Goal: Find specific page/section: Find specific page/section

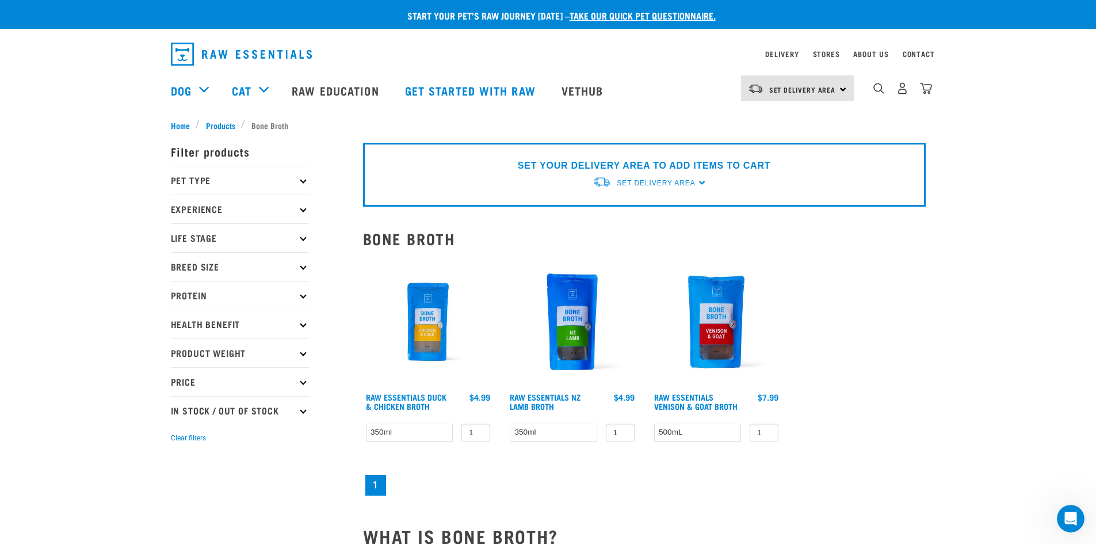
click at [295, 265] on p "Breed Size" at bounding box center [240, 266] width 138 height 29
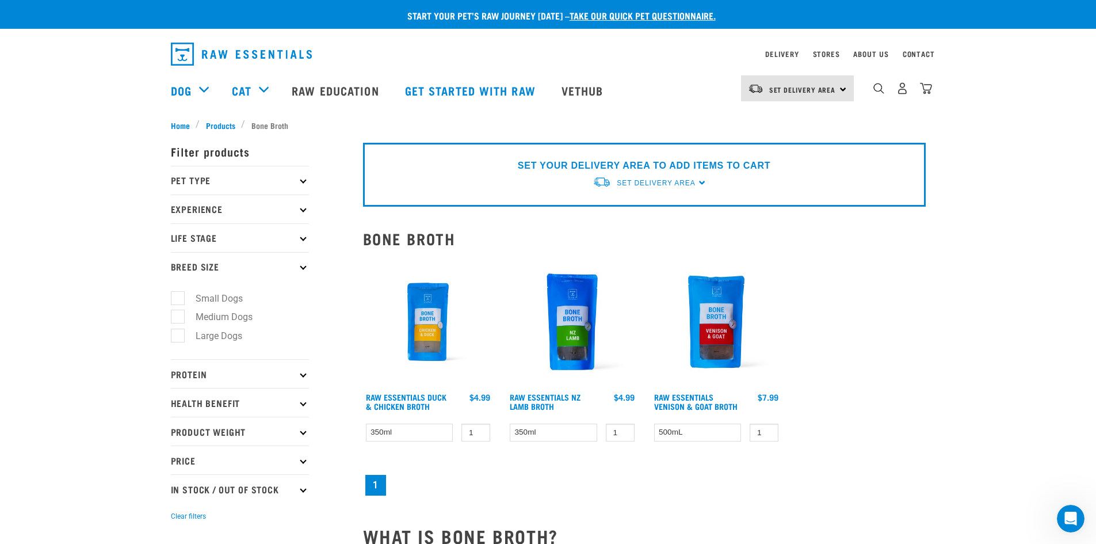
click at [182, 316] on label "Medium Dogs" at bounding box center [217, 317] width 80 height 14
click at [178, 316] on input "Medium Dogs" at bounding box center [174, 314] width 7 height 7
checkbox input "true"
click at [296, 181] on p "Pet Type" at bounding box center [240, 180] width 138 height 29
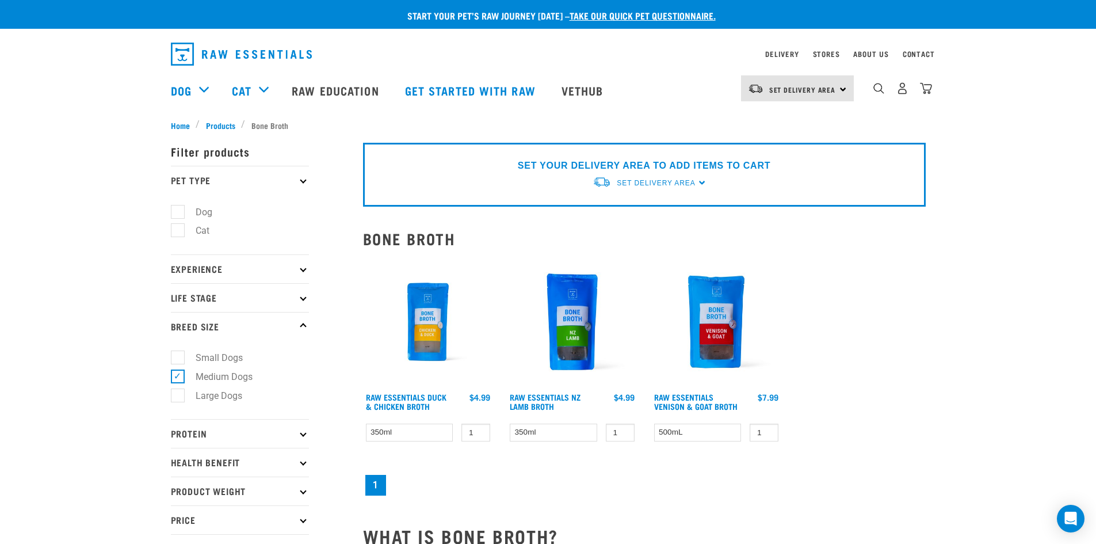
click at [179, 206] on label "Dog" at bounding box center [197, 212] width 40 height 14
click at [178, 206] on input "Dog" at bounding box center [174, 209] width 7 height 7
checkbox input "true"
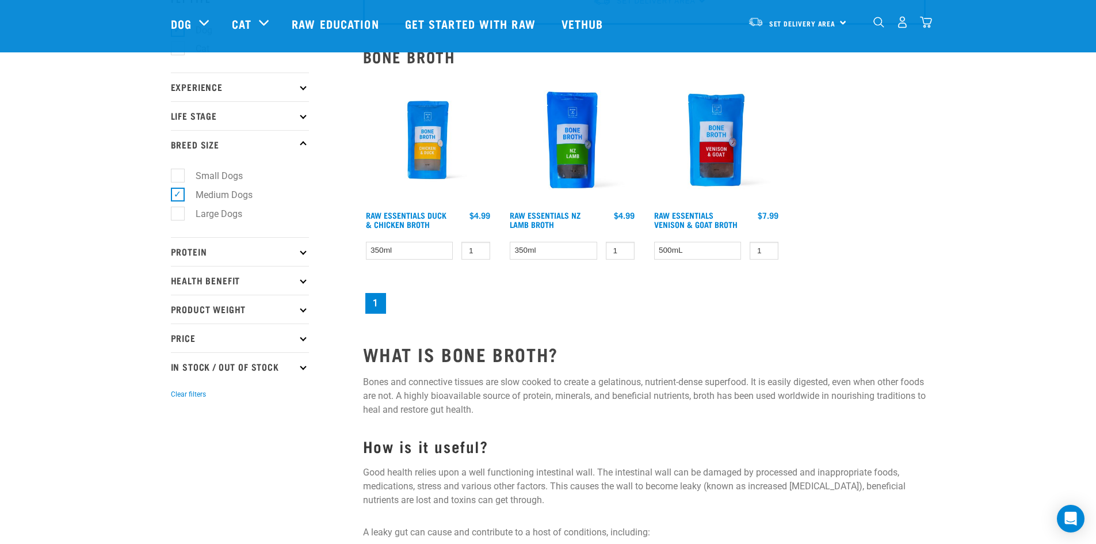
scroll to position [58, 0]
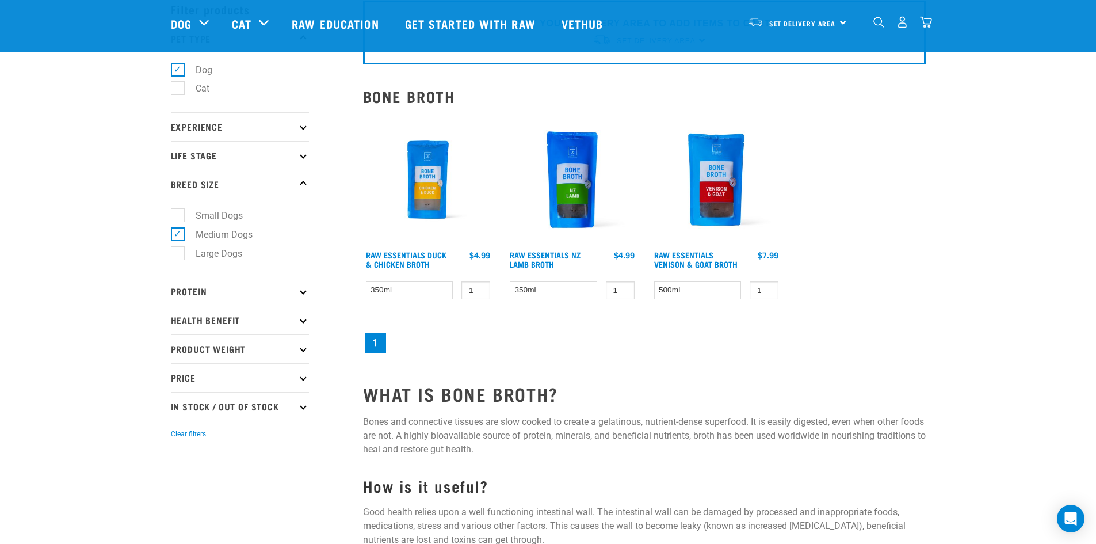
click at [295, 279] on p "Protein" at bounding box center [240, 291] width 138 height 29
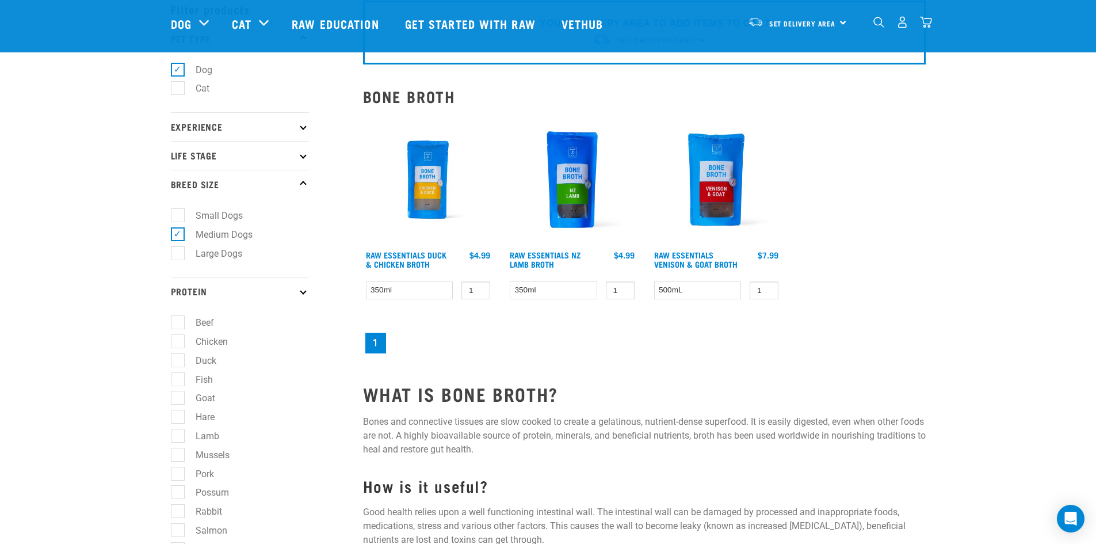
click at [306, 293] on p "Protein" at bounding box center [240, 291] width 138 height 29
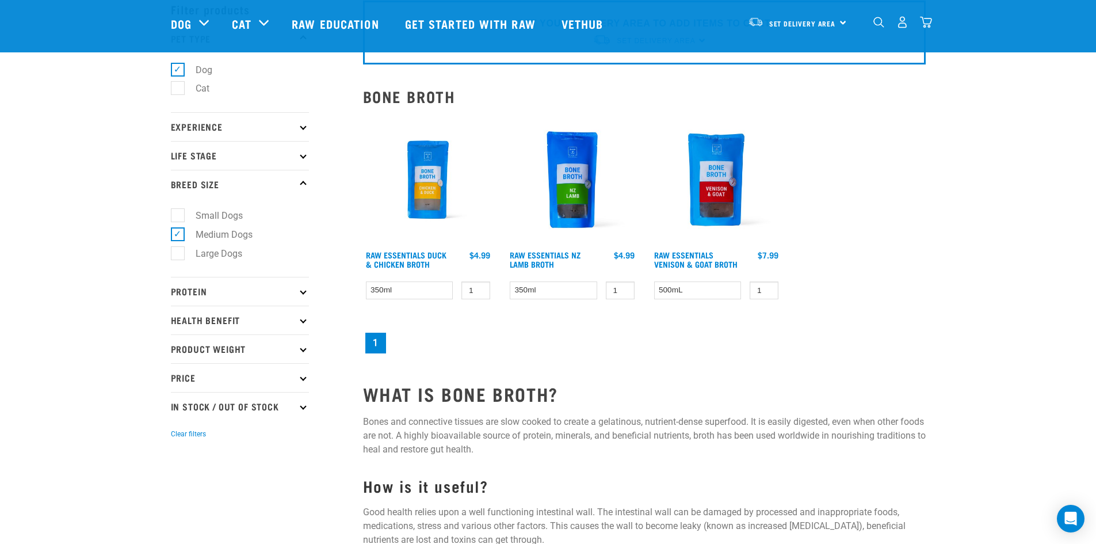
click at [296, 321] on p "Health Benefit" at bounding box center [240, 320] width 138 height 29
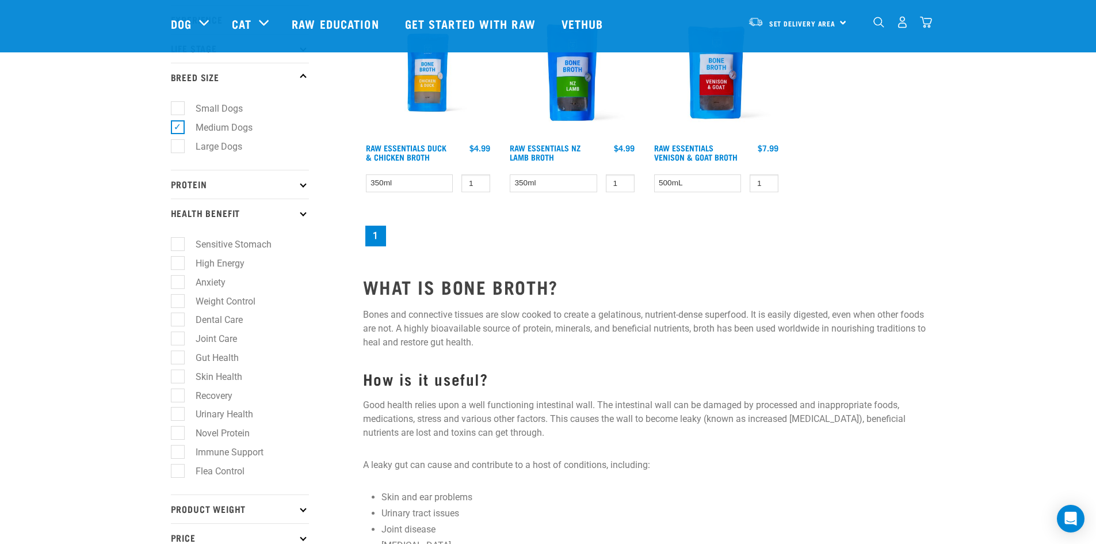
scroll to position [173, 0]
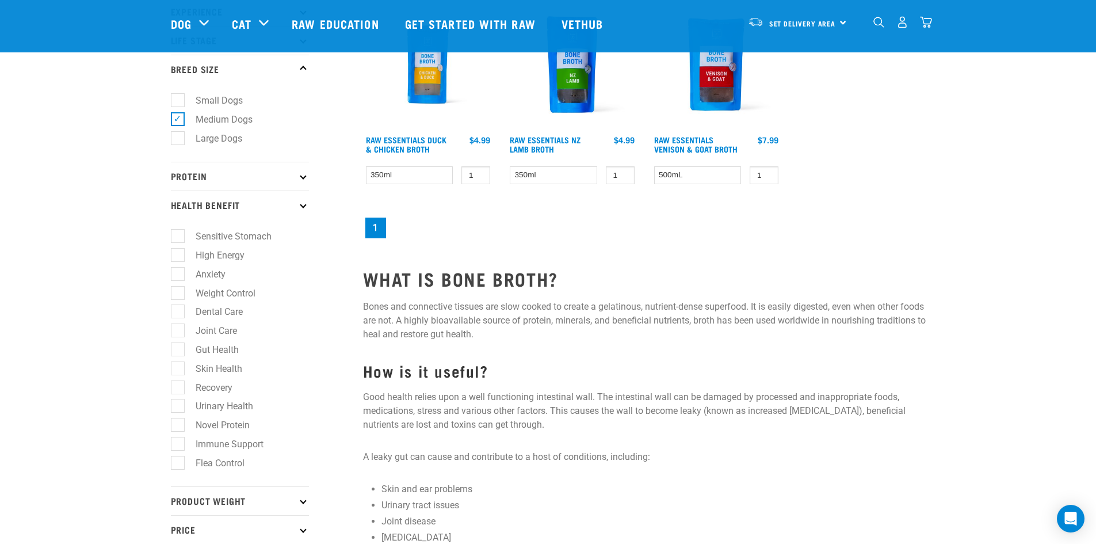
click at [177, 367] on label "Skin Health" at bounding box center [212, 368] width 70 height 14
click at [177, 367] on input "Skin Health" at bounding box center [174, 366] width 7 height 7
checkbox input "true"
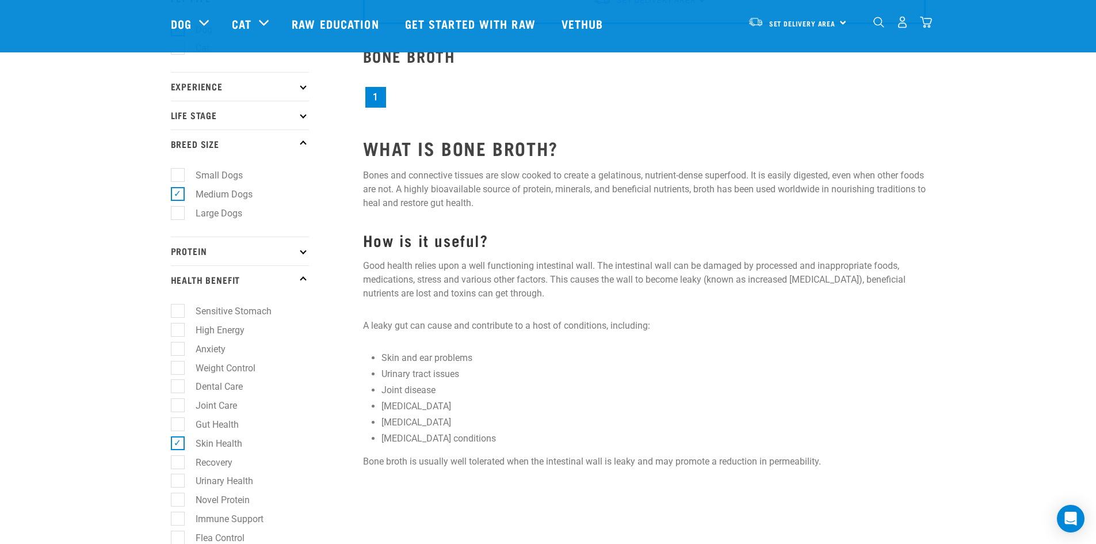
scroll to position [173, 0]
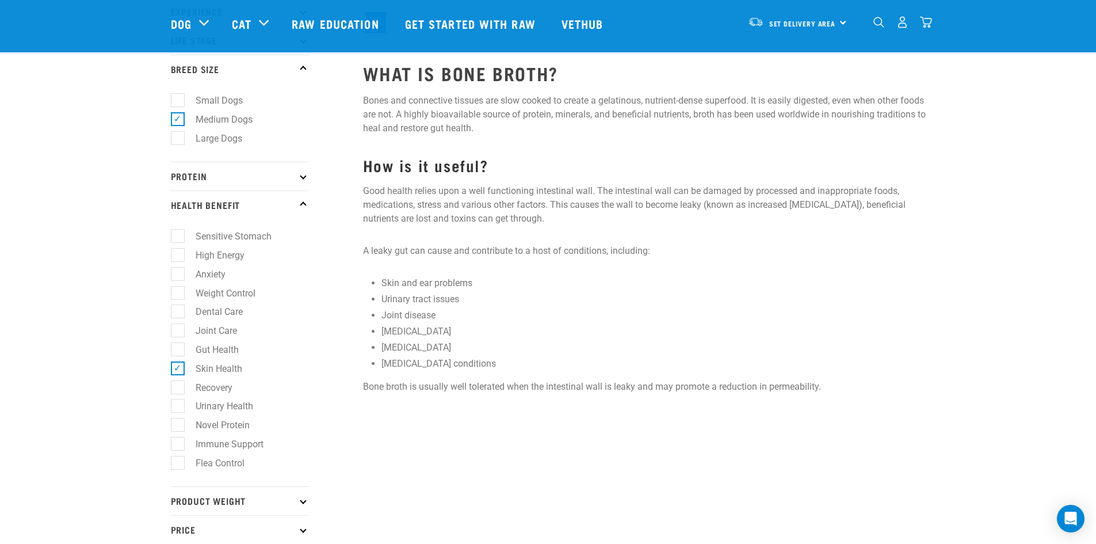
click at [177, 346] on label "Gut Health" at bounding box center [210, 349] width 66 height 14
click at [177, 346] on input "Gut Health" at bounding box center [174, 347] width 7 height 7
checkbox input "true"
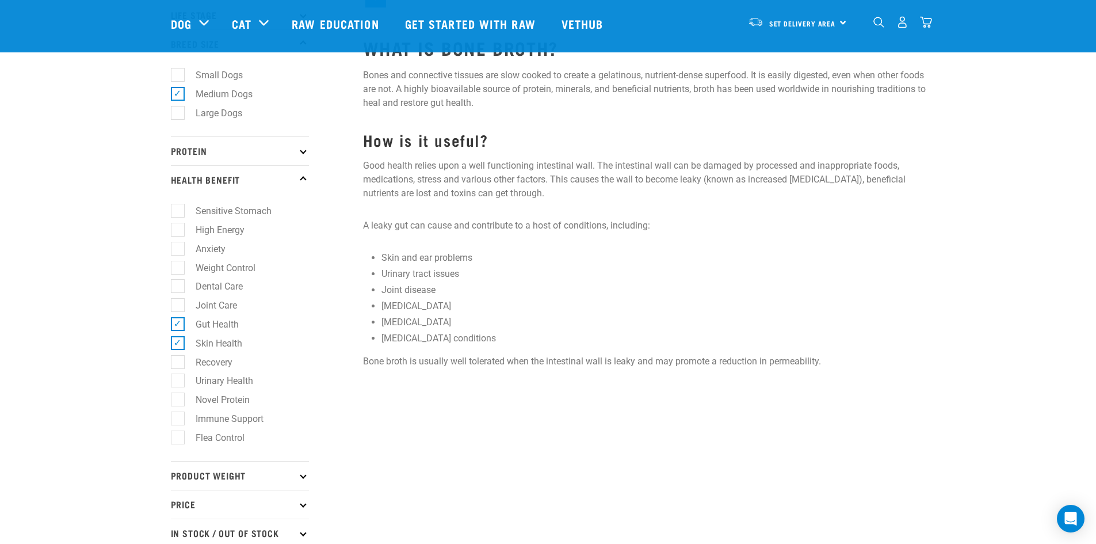
scroll to position [230, 0]
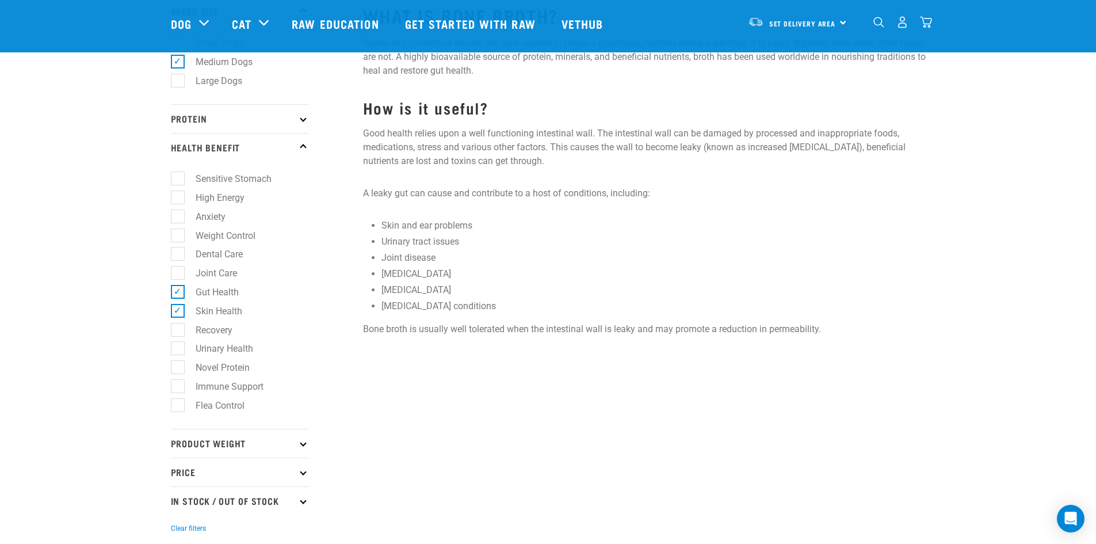
click at [178, 347] on label "Urinary Health" at bounding box center [217, 348] width 81 height 14
click at [178, 347] on input "Urinary Health" at bounding box center [174, 346] width 7 height 7
checkbox input "true"
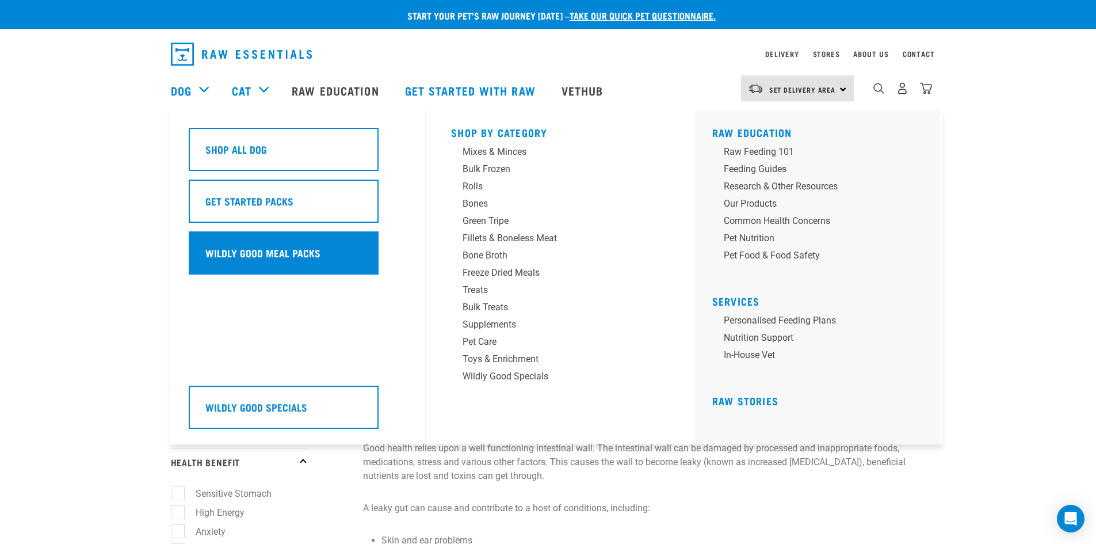
click at [243, 249] on h5 "Wildly Good Meal Packs" at bounding box center [262, 252] width 115 height 15
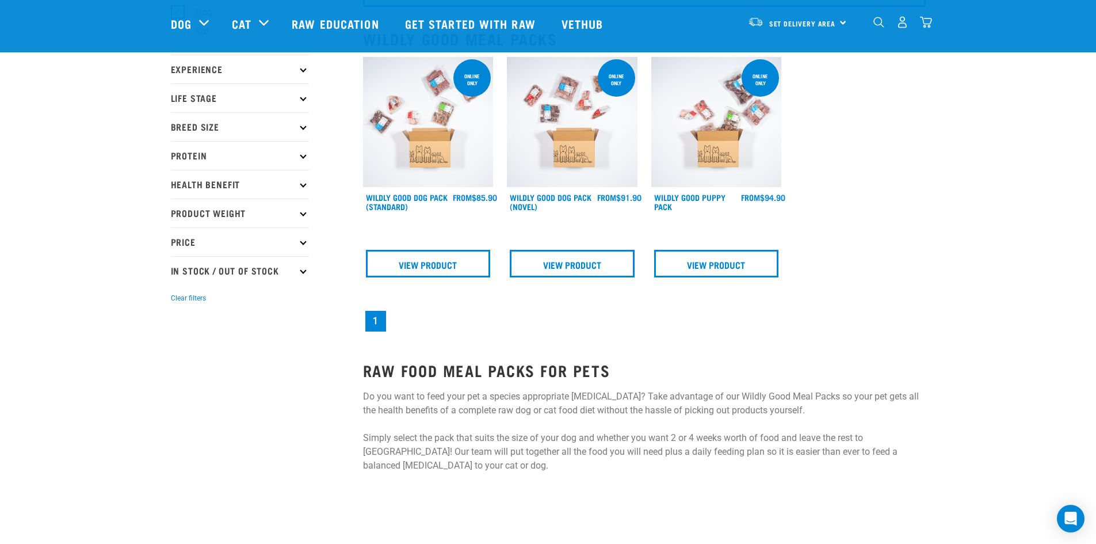
scroll to position [58, 0]
